Goal: Information Seeking & Learning: Understand process/instructions

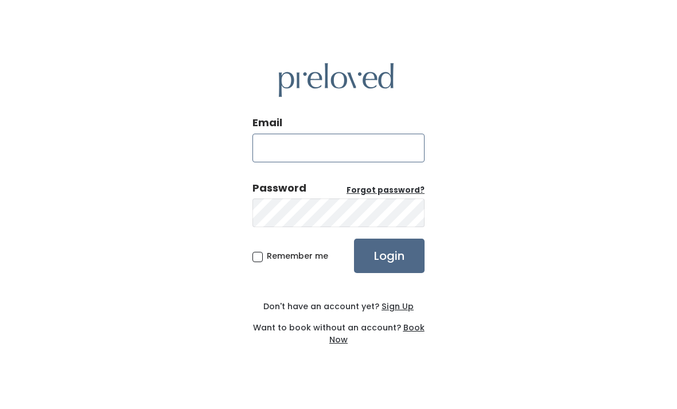
type input "sheyennebarlow8@gmail.com"
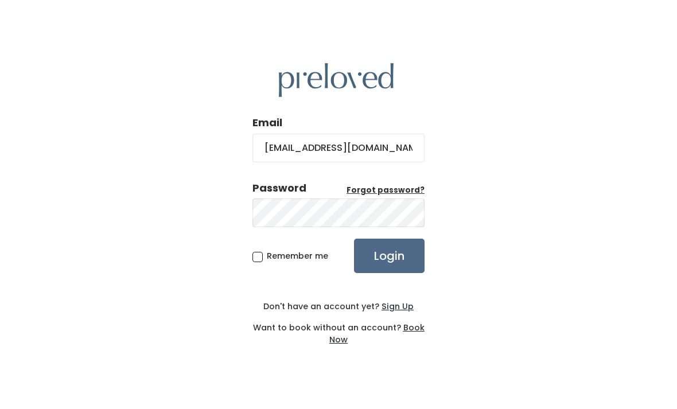
click at [389, 273] on input "Login" at bounding box center [389, 256] width 71 height 34
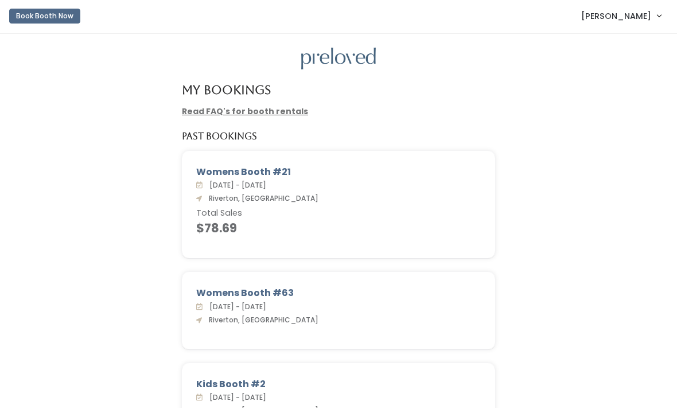
scroll to position [5, 0]
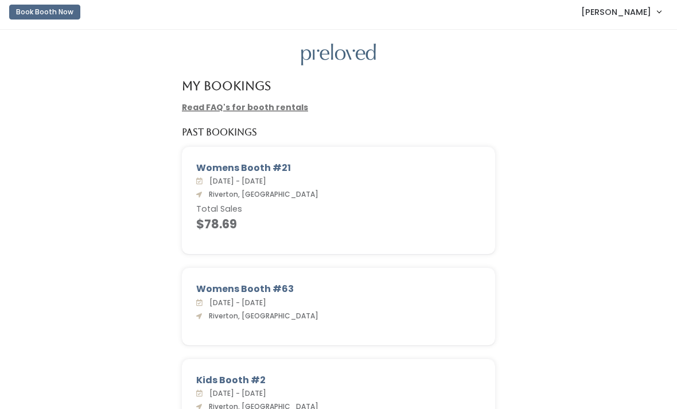
click at [632, 13] on span "[PERSON_NAME]" at bounding box center [616, 12] width 70 height 13
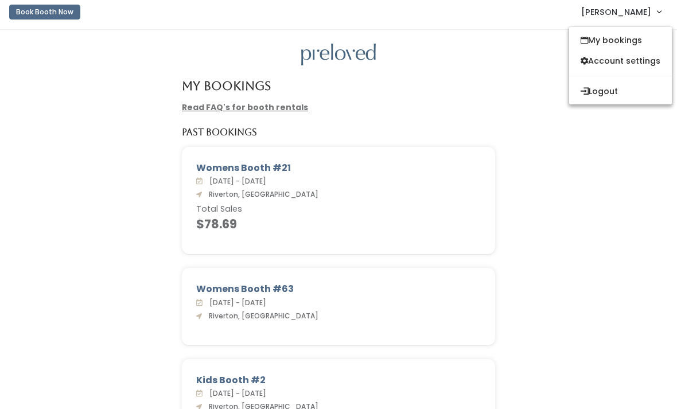
click at [627, 190] on div "Womens Booth #21 Sat. Oct 7 - Fri. Oct 13, 2023 Riverton, Ut Total Sales $78.69" at bounding box center [338, 207] width 654 height 121
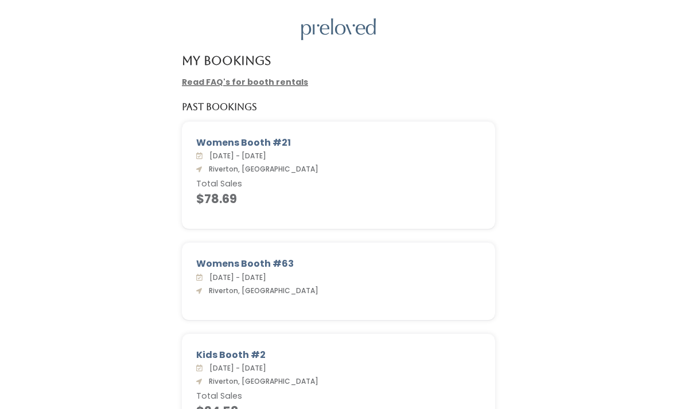
scroll to position [0, 0]
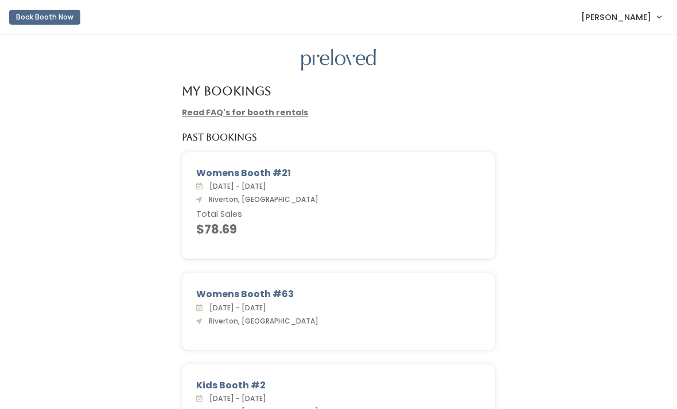
click at [628, 13] on span "[PERSON_NAME]" at bounding box center [616, 17] width 70 height 13
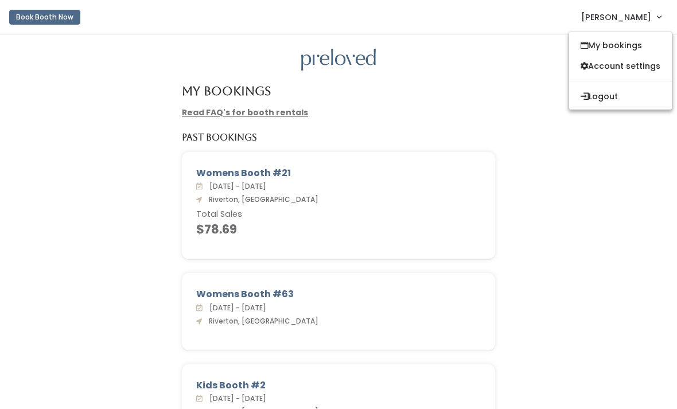
click at [612, 89] on button "Logout" at bounding box center [620, 96] width 103 height 21
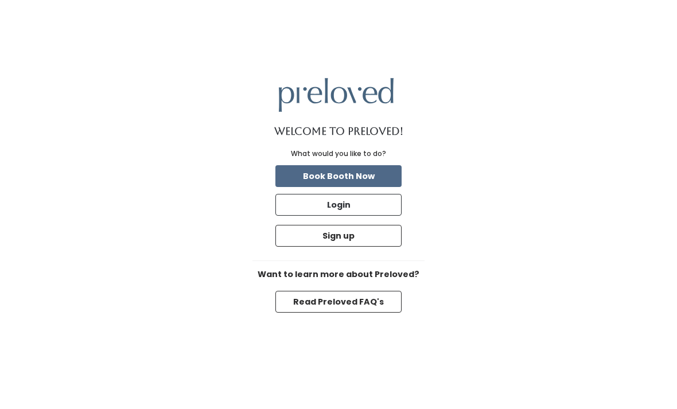
click at [379, 216] on button "Login" at bounding box center [338, 205] width 126 height 22
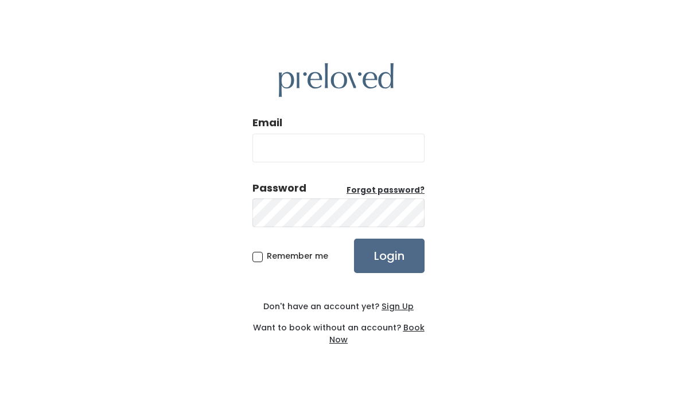
click at [361, 162] on input "Email" at bounding box center [338, 148] width 172 height 29
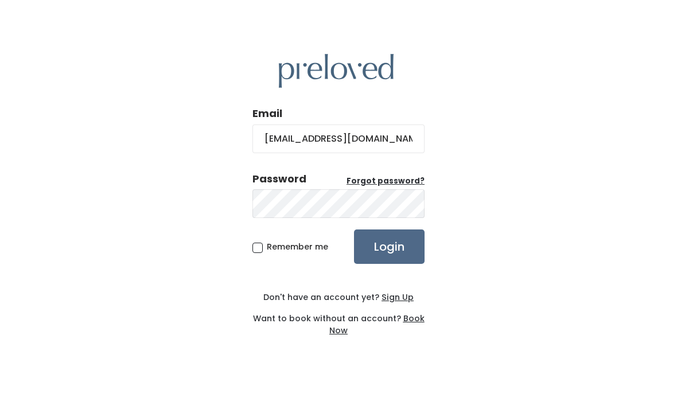
type input "sheyennebarlow08@gmail.com"
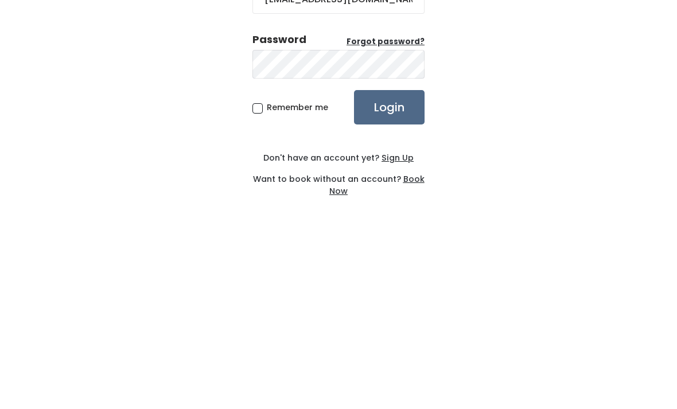
click at [407, 239] on input "Login" at bounding box center [389, 256] width 71 height 34
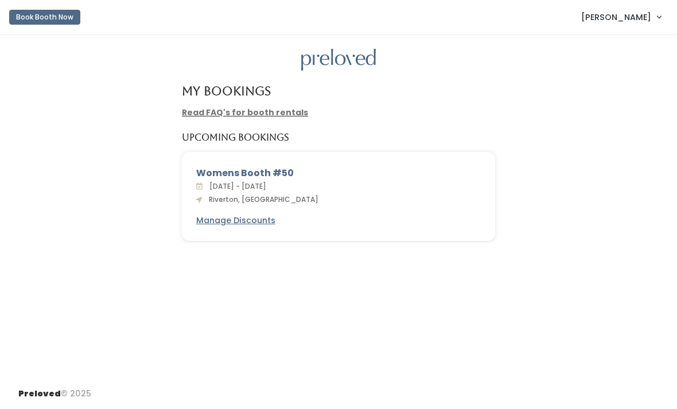
click at [277, 114] on link "Read FAQ's for booth rentals" at bounding box center [245, 112] width 126 height 11
